Goal: Navigation & Orientation: Find specific page/section

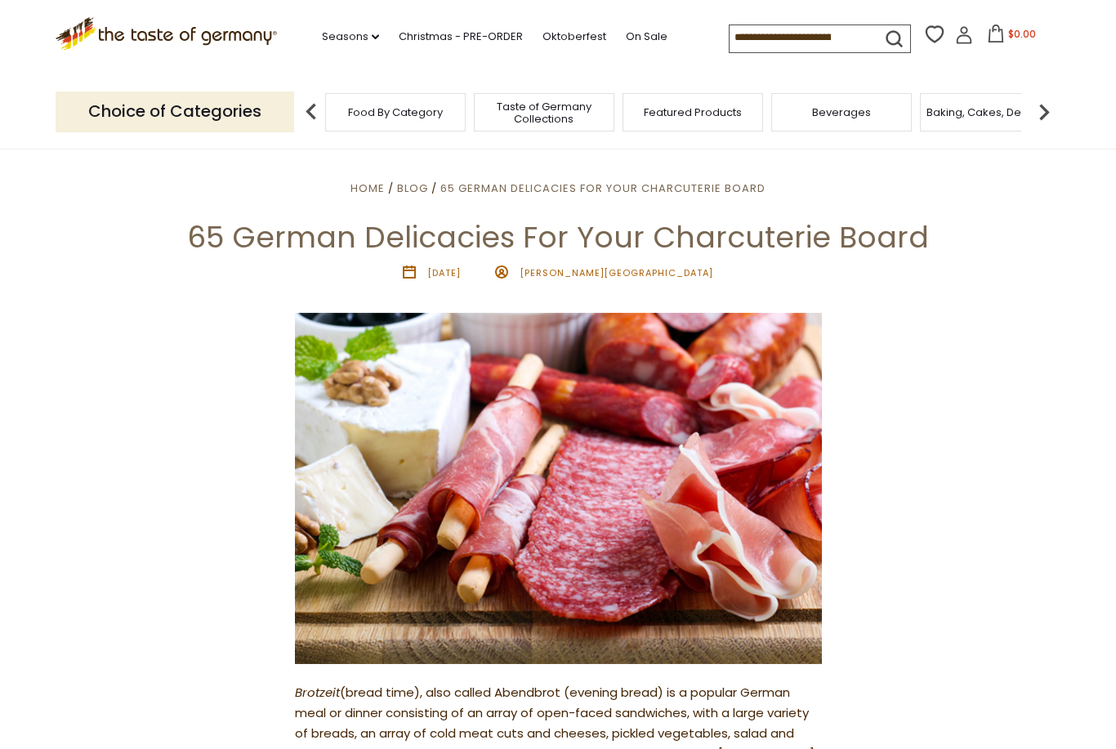
click at [542, 40] on link "Oktoberfest" at bounding box center [574, 37] width 64 height 18
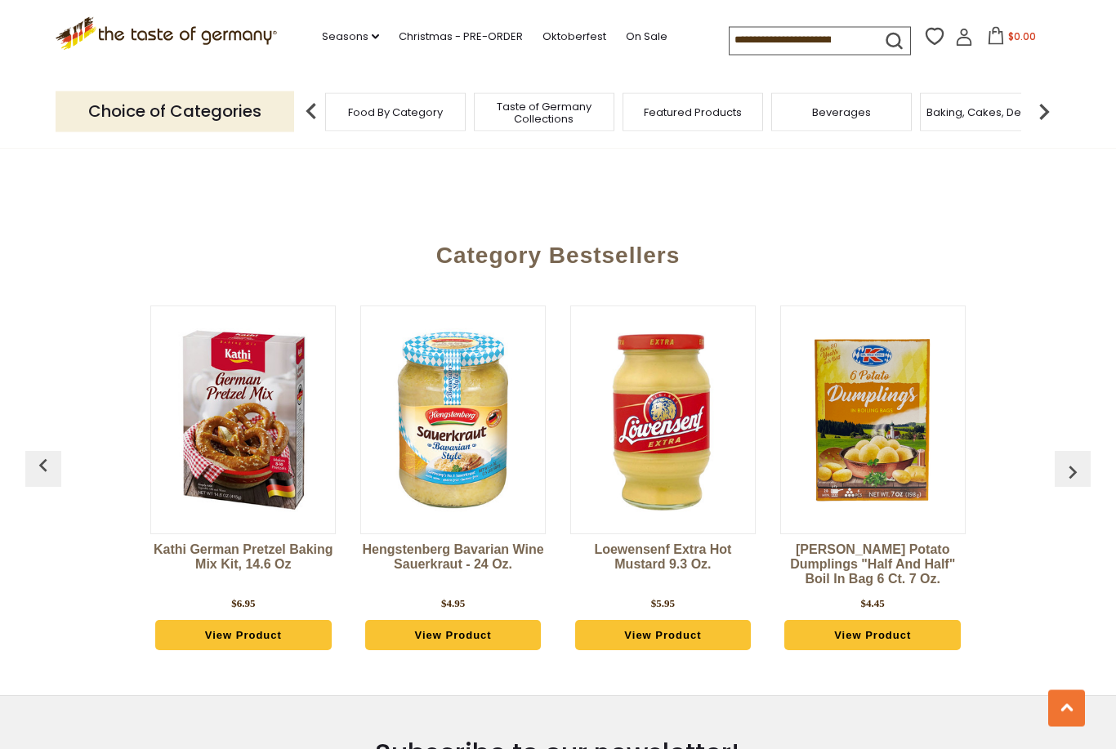
scroll to position [4279, 0]
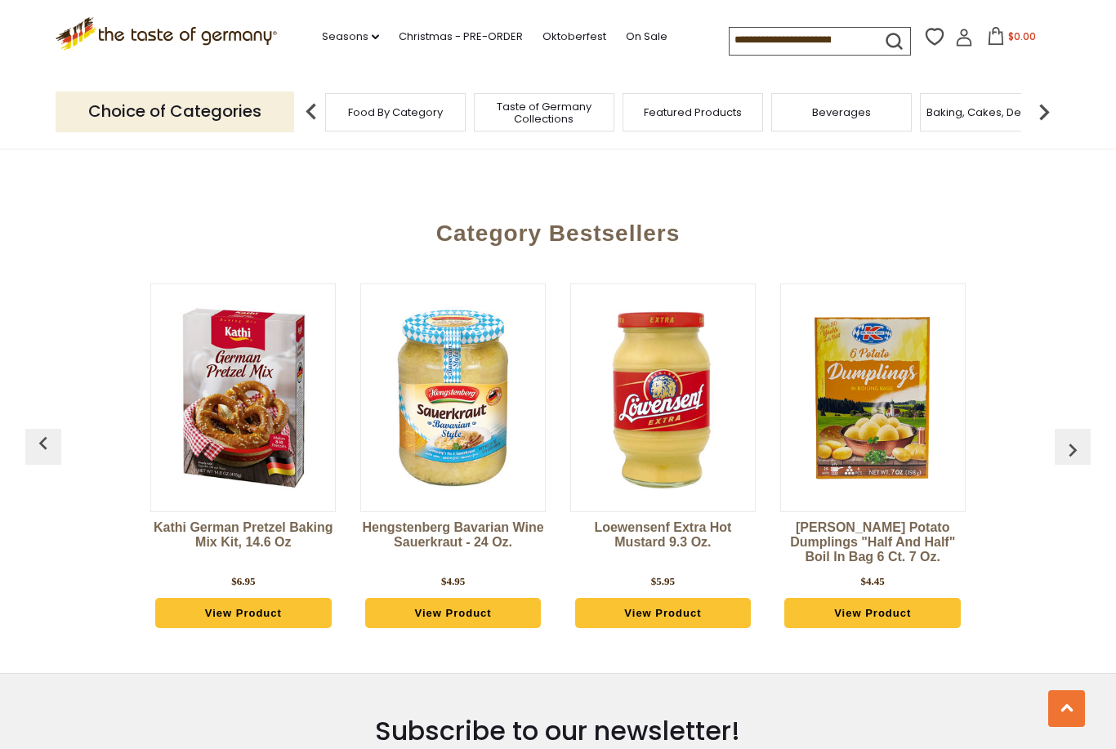
click at [1072, 437] on img "button" at bounding box center [1073, 450] width 26 height 26
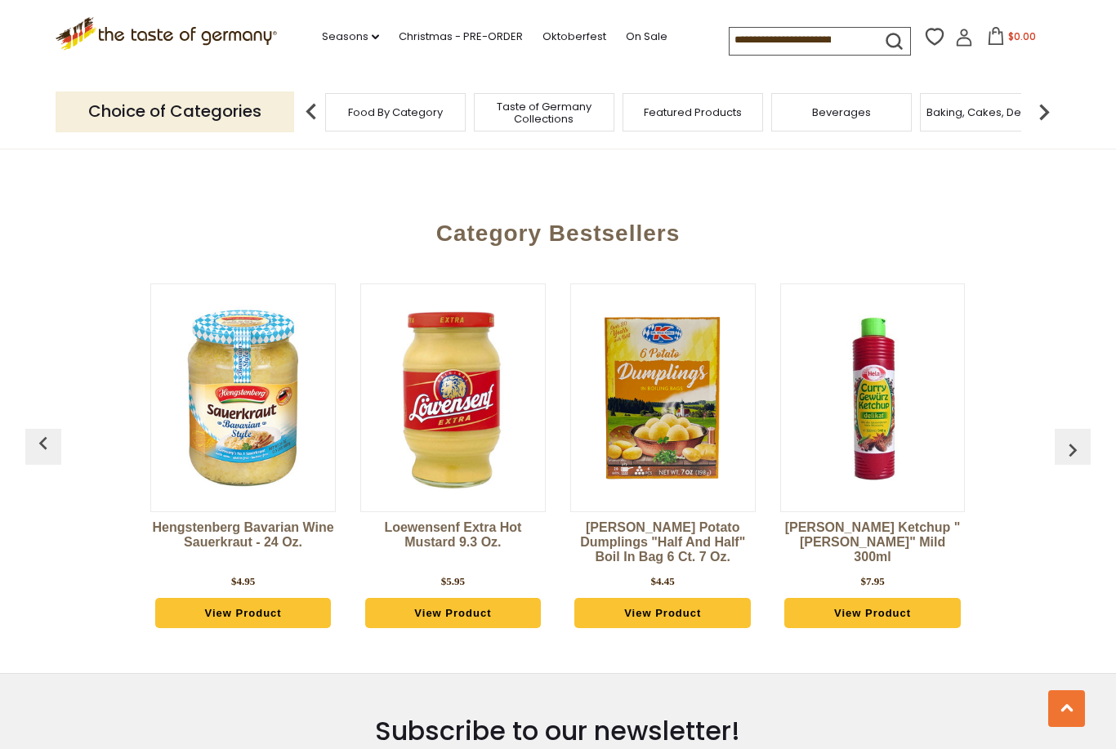
click at [1070, 437] on img "button" at bounding box center [1073, 450] width 26 height 26
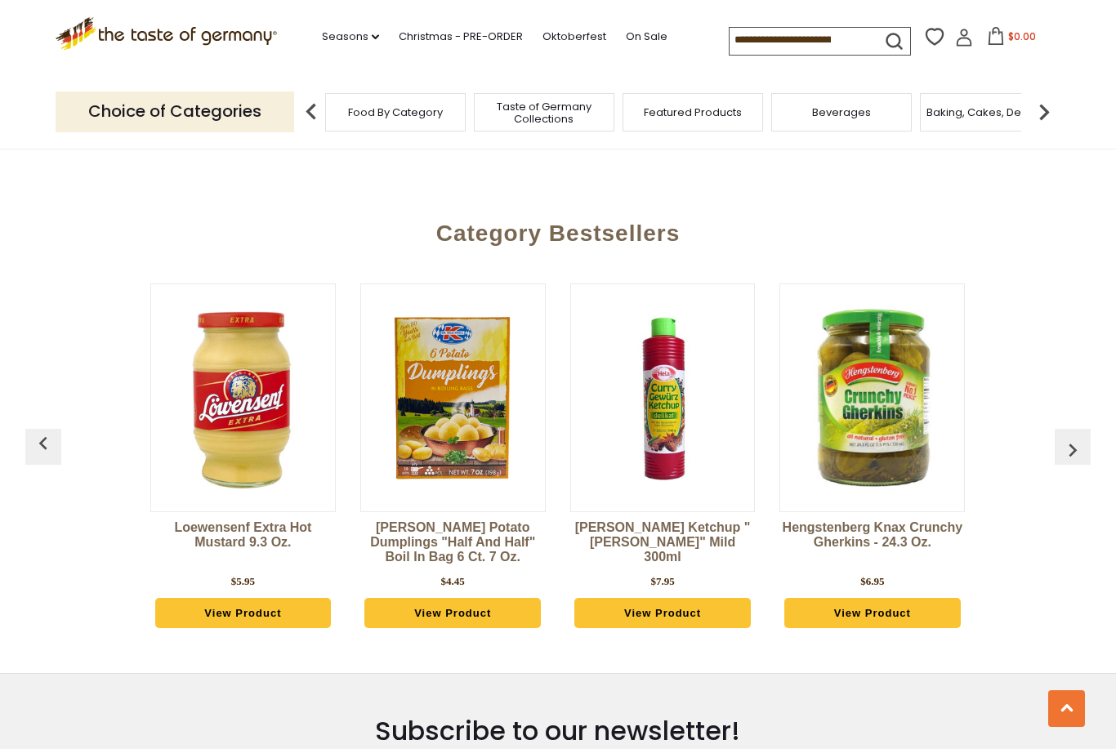
click at [1069, 437] on img "button" at bounding box center [1073, 450] width 26 height 26
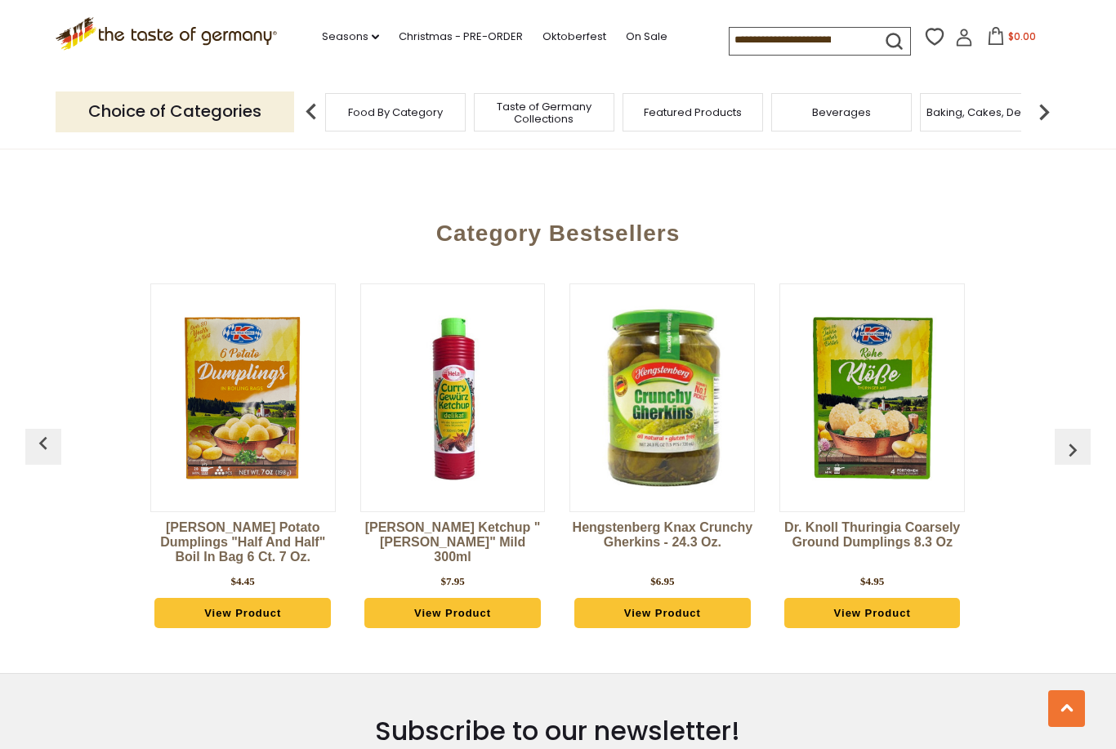
click at [1073, 437] on img "button" at bounding box center [1073, 450] width 26 height 26
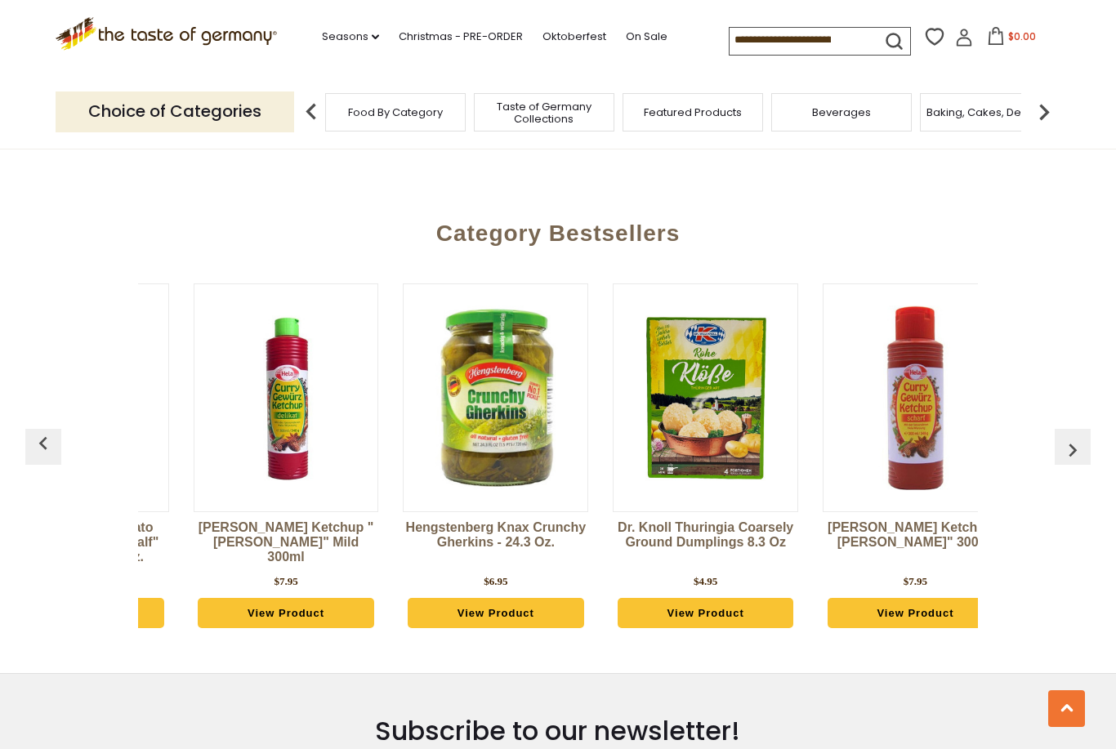
scroll to position [0, 840]
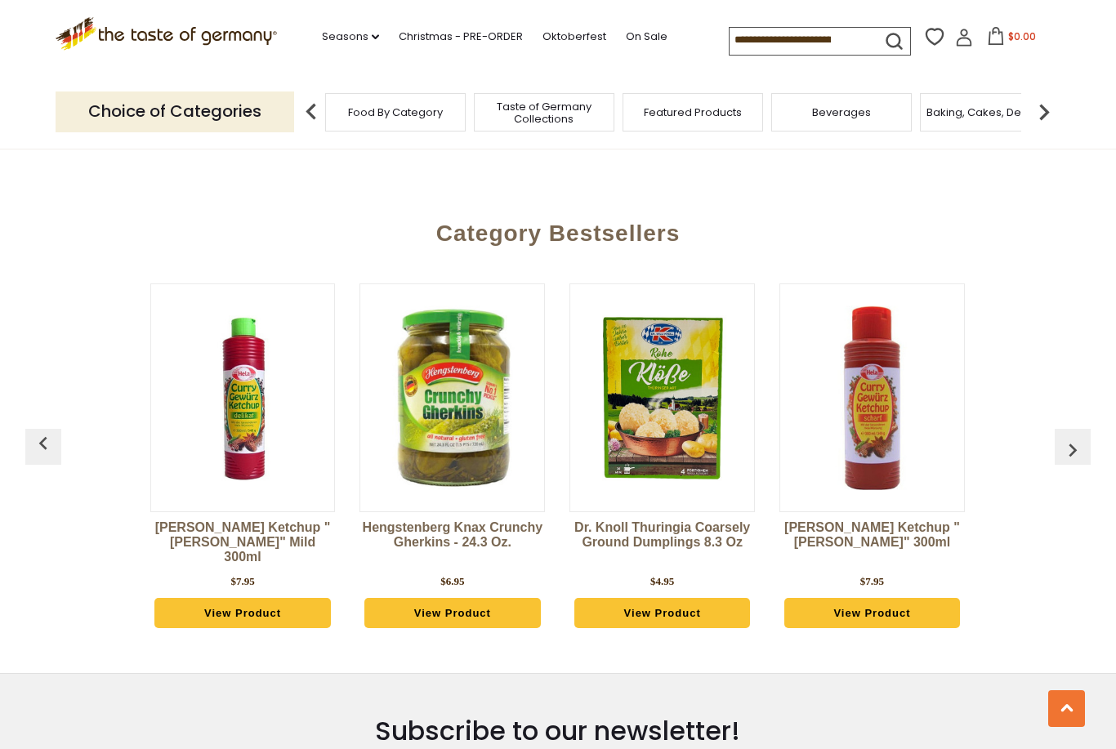
click at [1074, 437] on img "button" at bounding box center [1073, 450] width 26 height 26
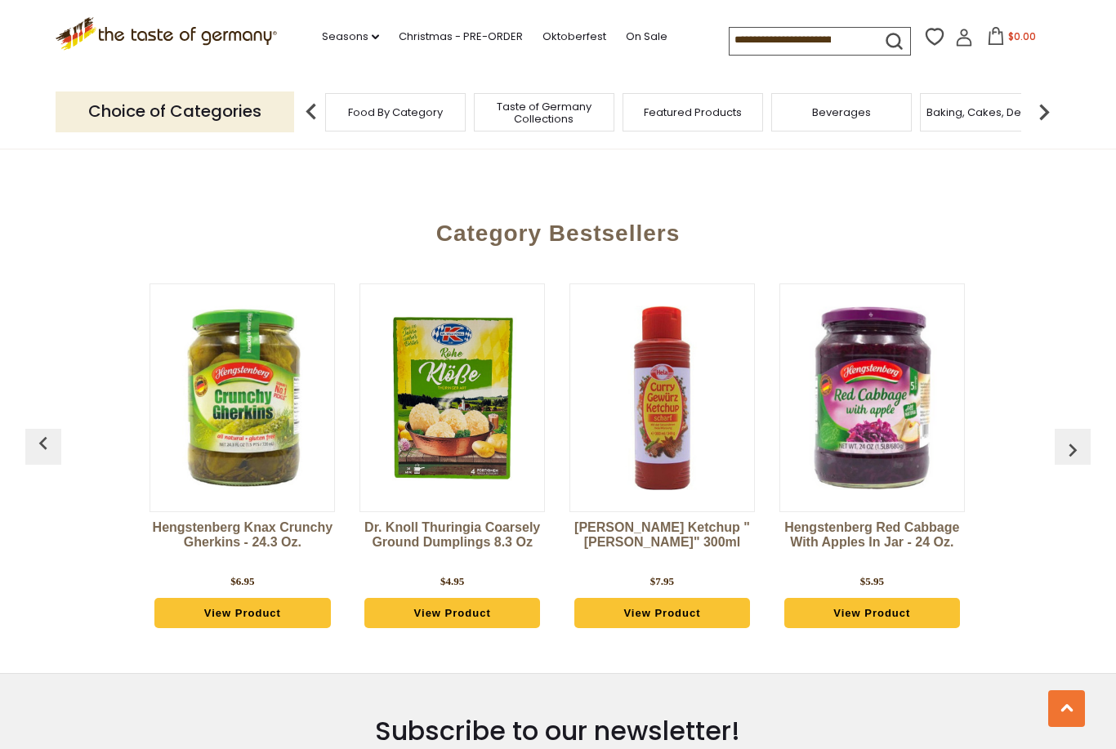
click at [1074, 437] on img "button" at bounding box center [1073, 450] width 26 height 26
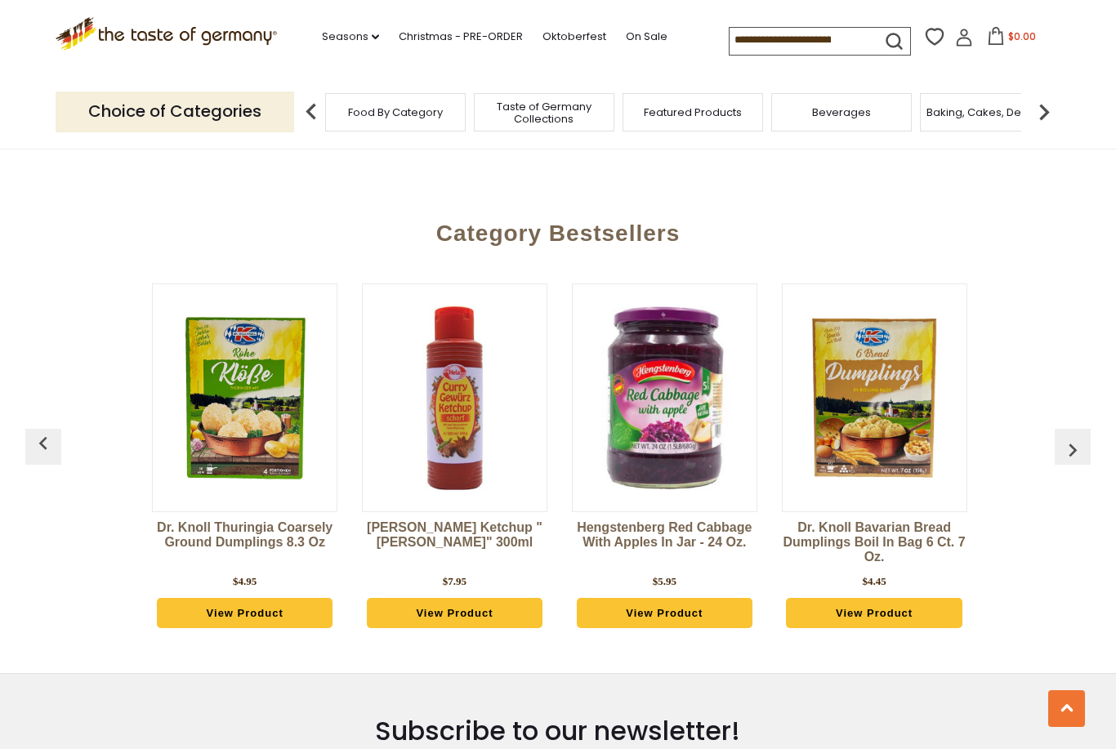
scroll to position [0, 1260]
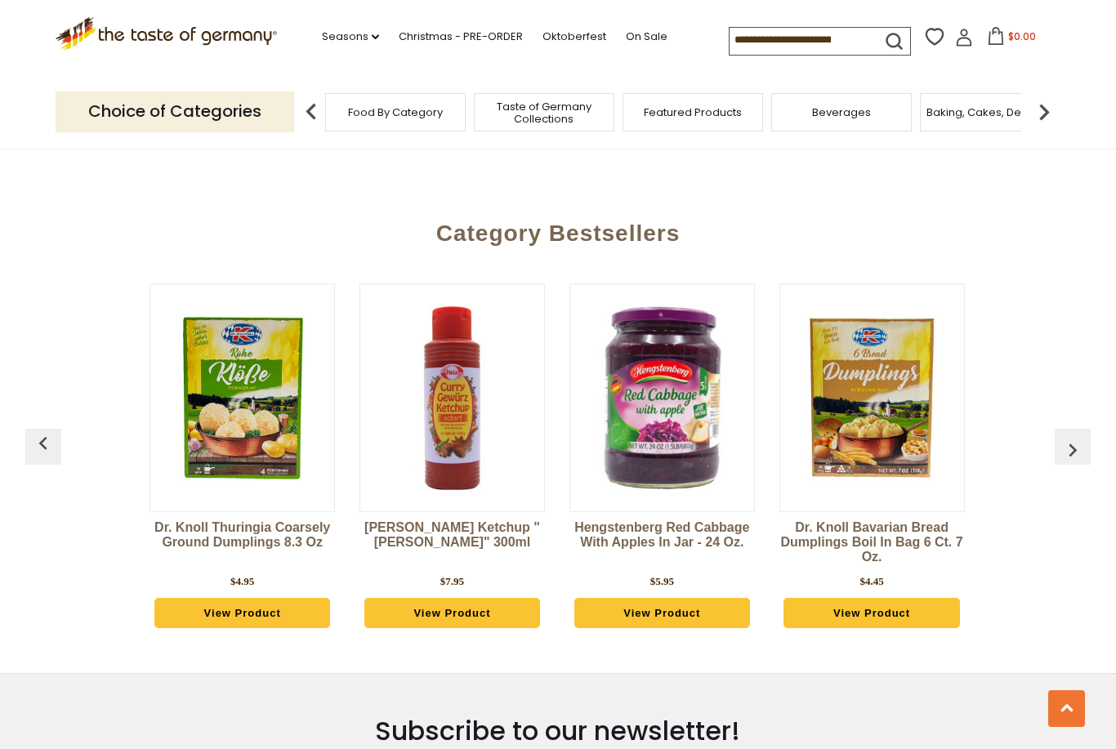
click at [1070, 437] on img "button" at bounding box center [1073, 450] width 26 height 26
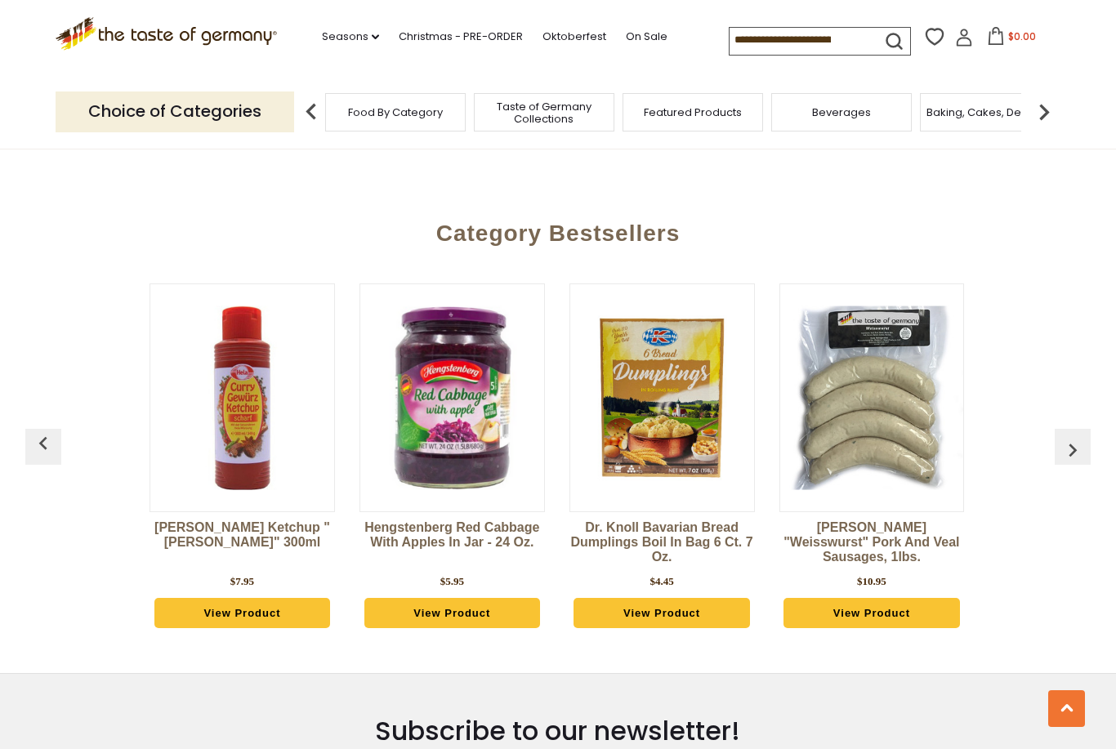
click at [1073, 437] on img "button" at bounding box center [1073, 450] width 26 height 26
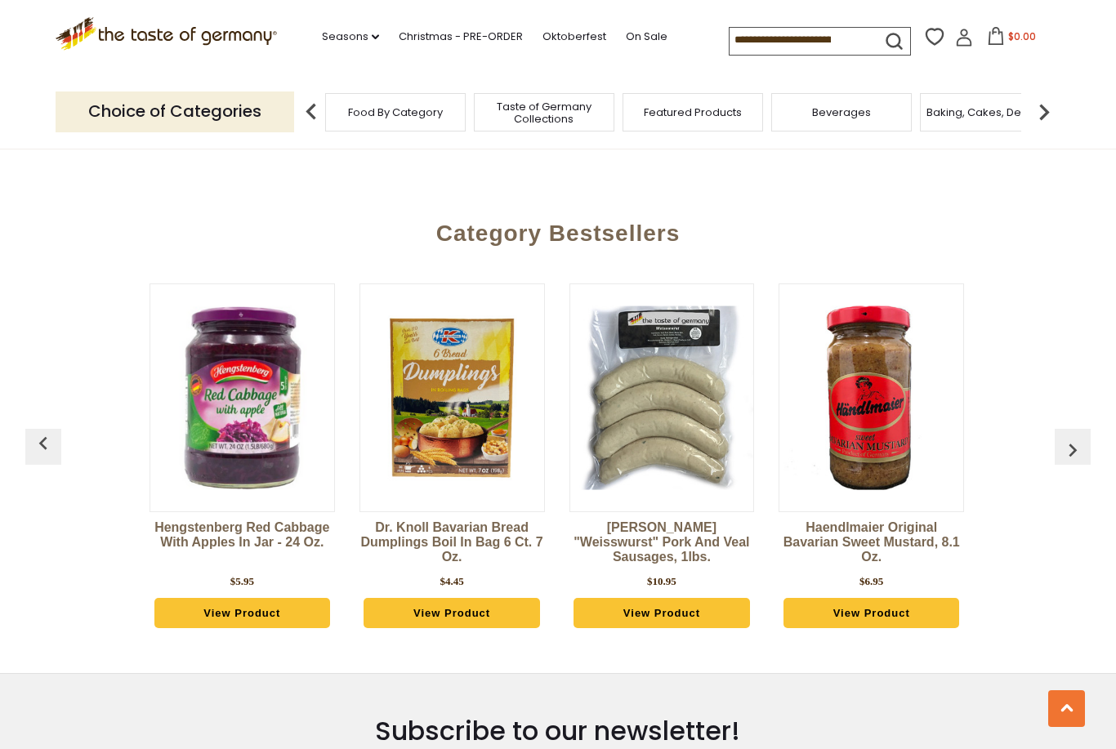
click at [1069, 437] on img "button" at bounding box center [1073, 450] width 26 height 26
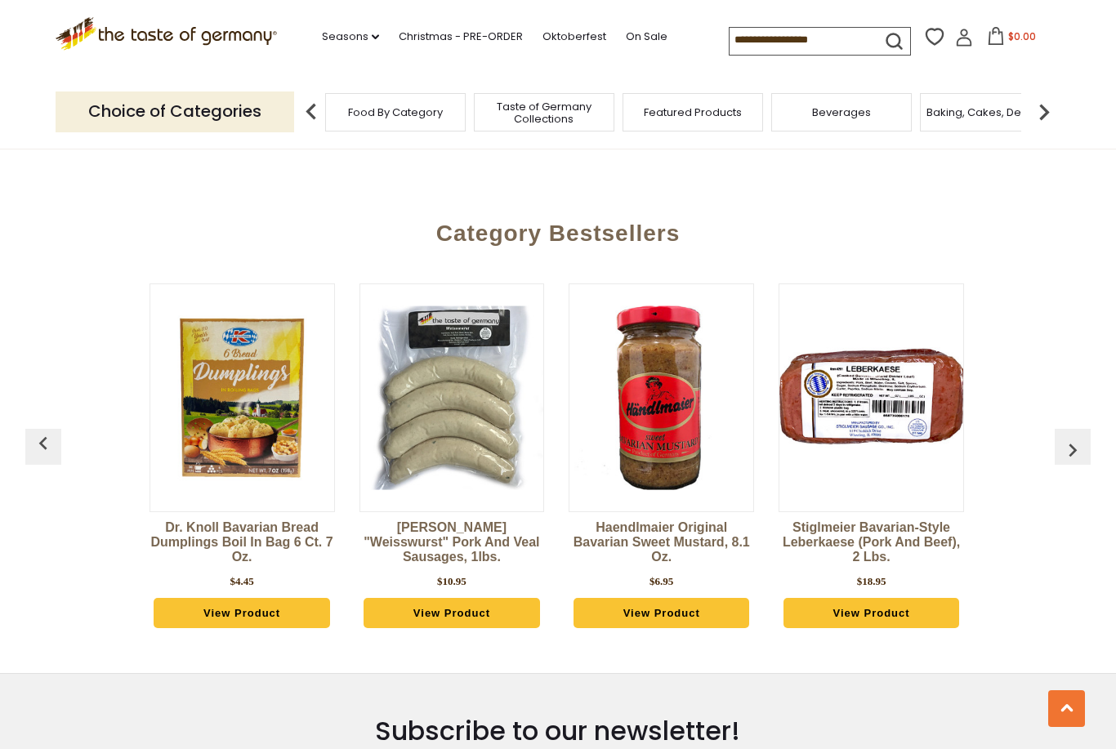
click at [1077, 437] on img "button" at bounding box center [1073, 450] width 26 height 26
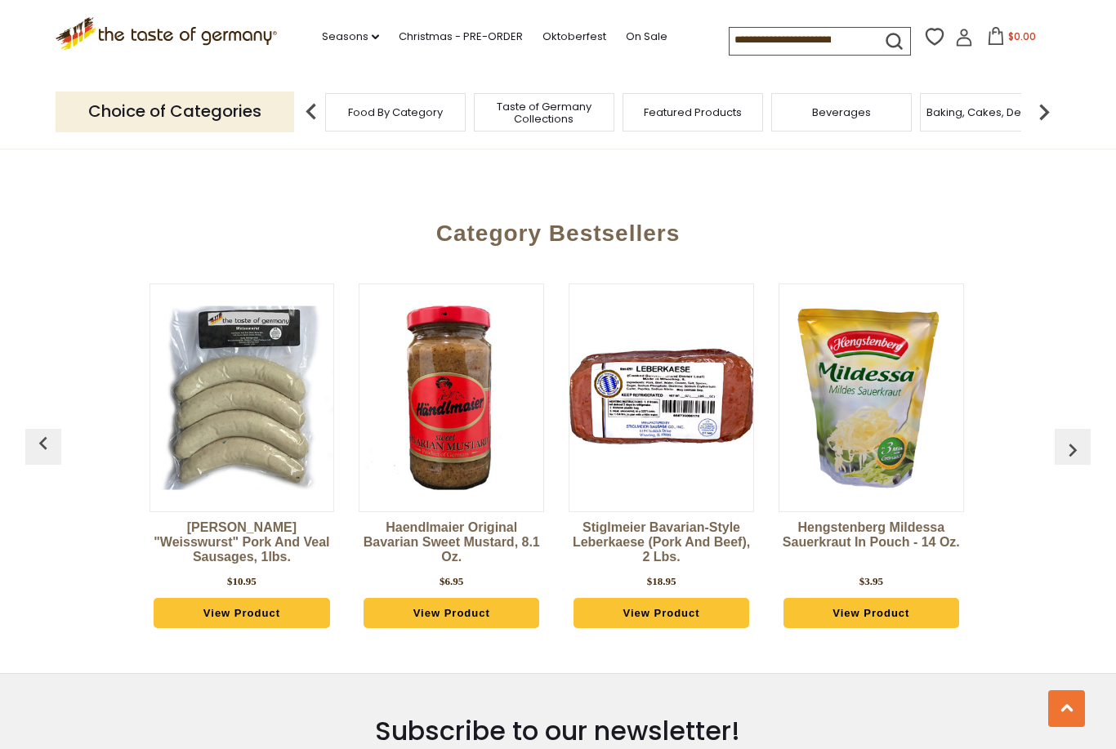
click at [1077, 437] on img "button" at bounding box center [1073, 450] width 26 height 26
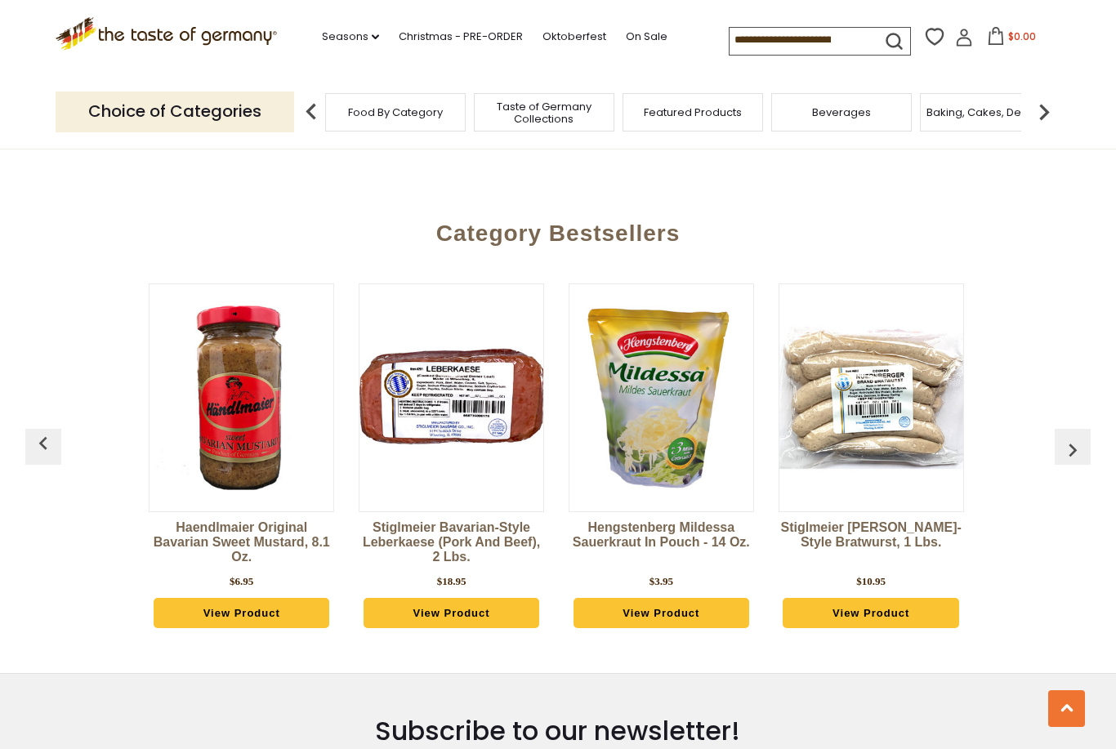
click at [1069, 437] on img "button" at bounding box center [1073, 450] width 26 height 26
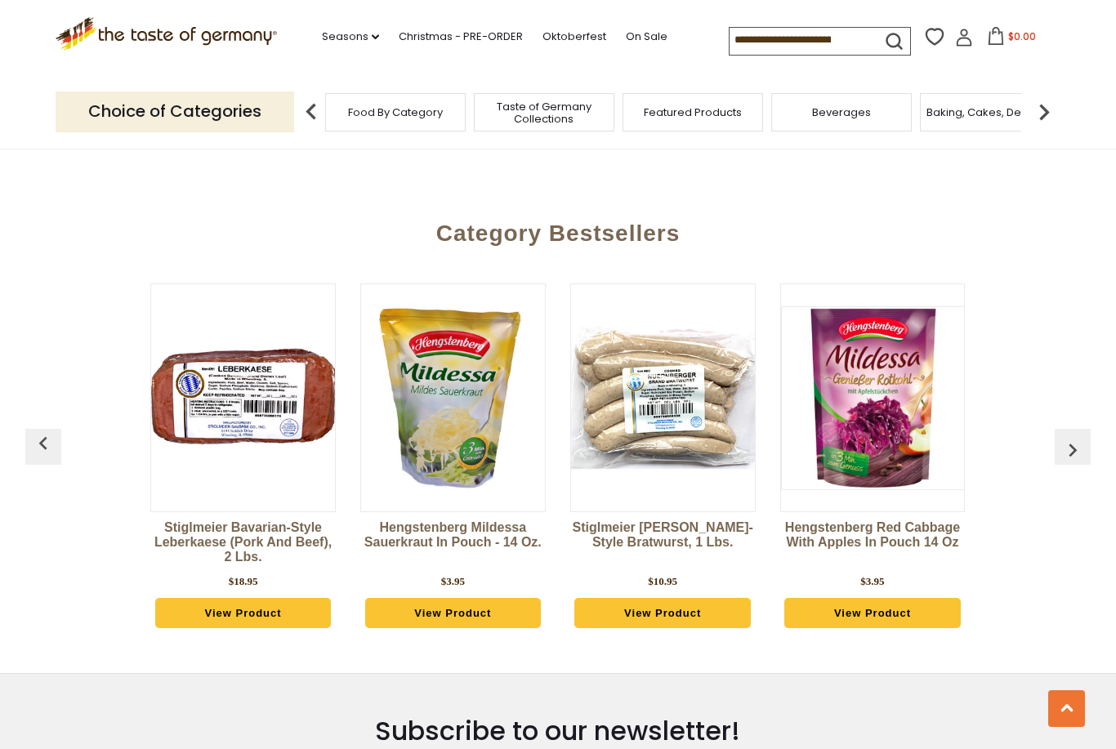
click at [1076, 437] on img "button" at bounding box center [1073, 450] width 26 height 26
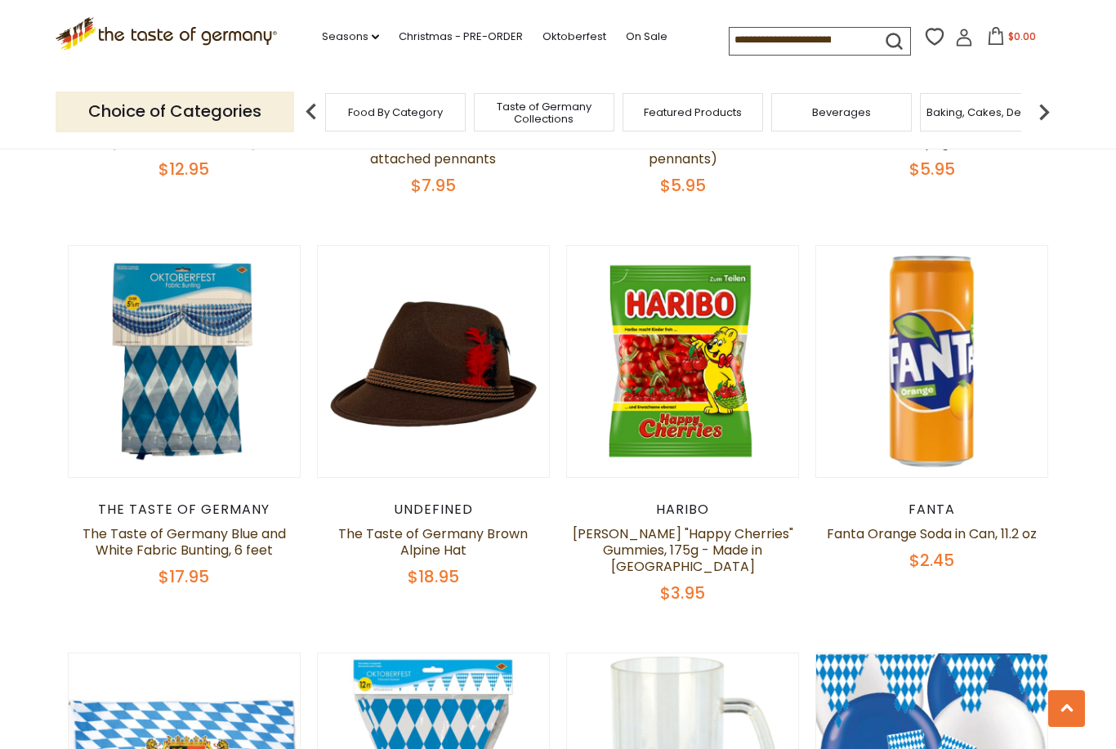
scroll to position [1989, 0]
